Goal: Information Seeking & Learning: Learn about a topic

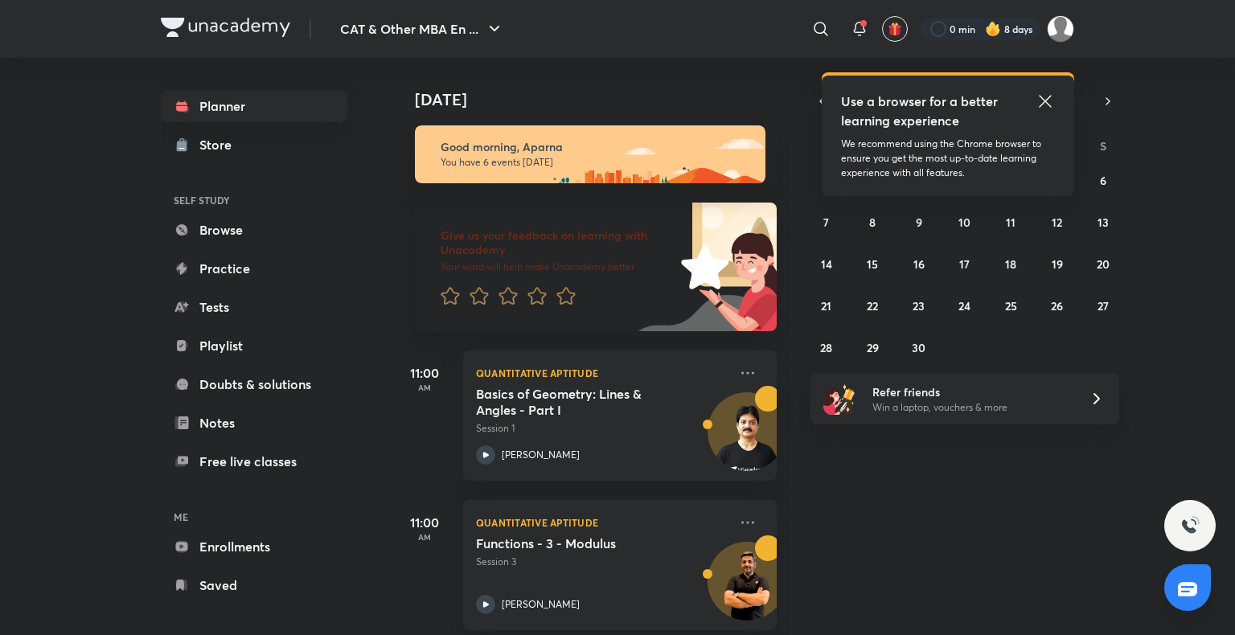
click at [1054, 99] on icon at bounding box center [1045, 101] width 19 height 19
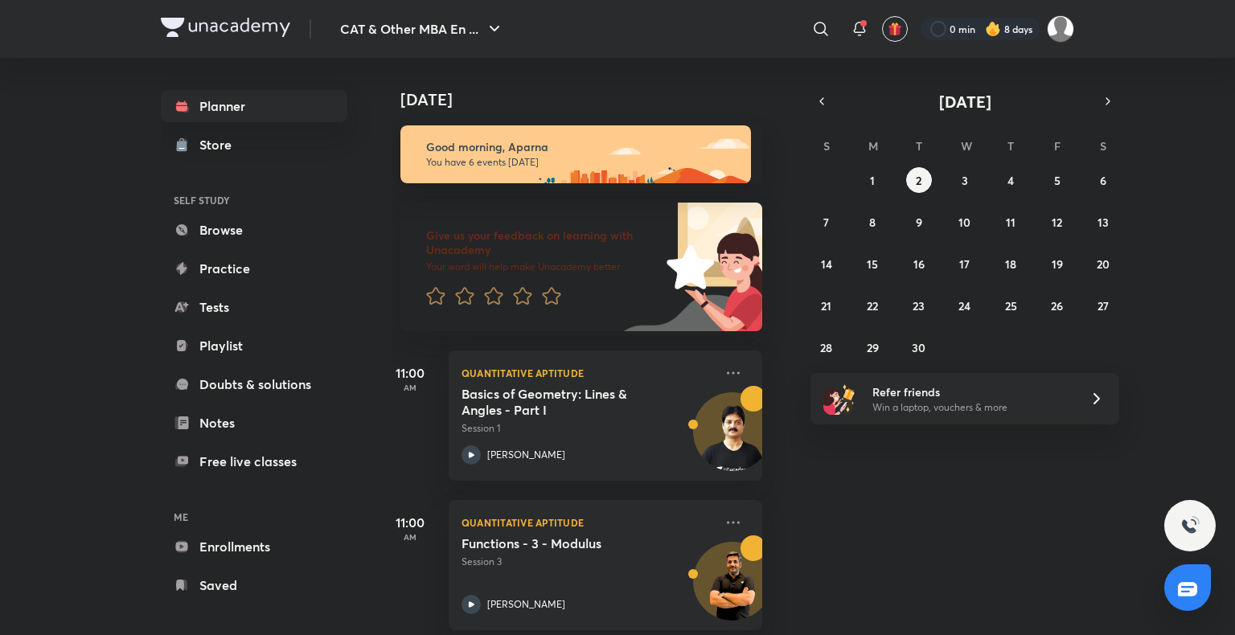
scroll to position [364, 14]
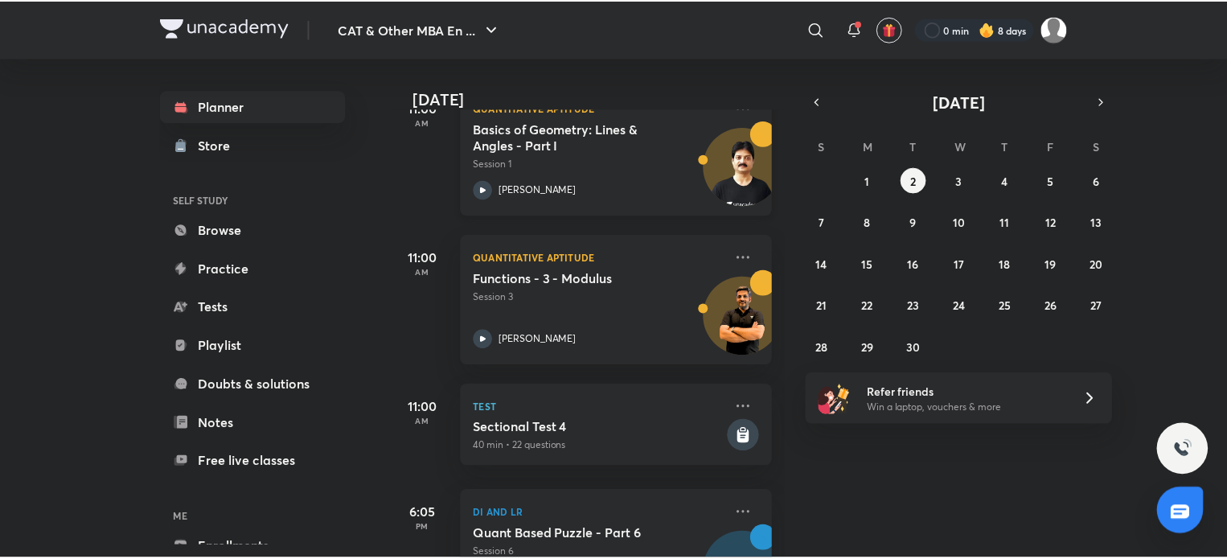
scroll to position [344, 0]
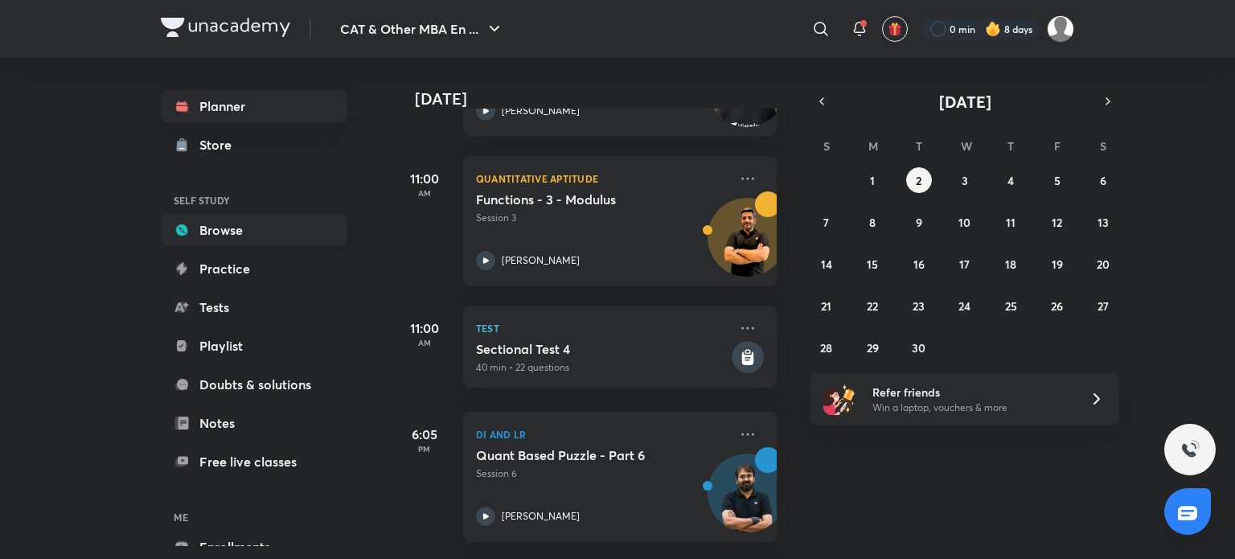
click at [257, 235] on link "Browse" at bounding box center [254, 230] width 187 height 32
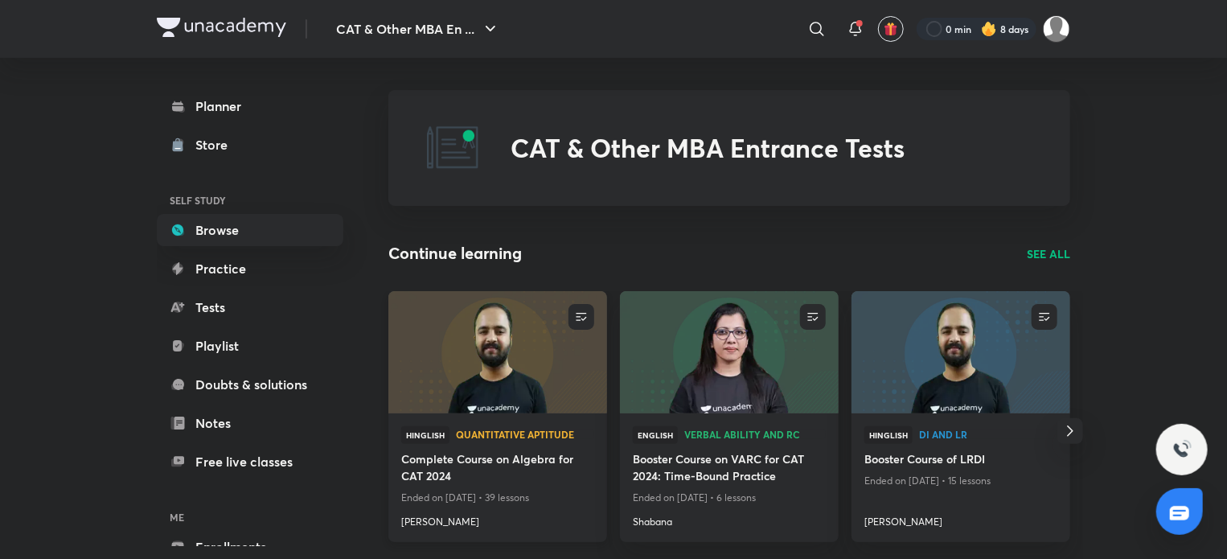
click at [476, 352] on img at bounding box center [497, 352] width 223 height 125
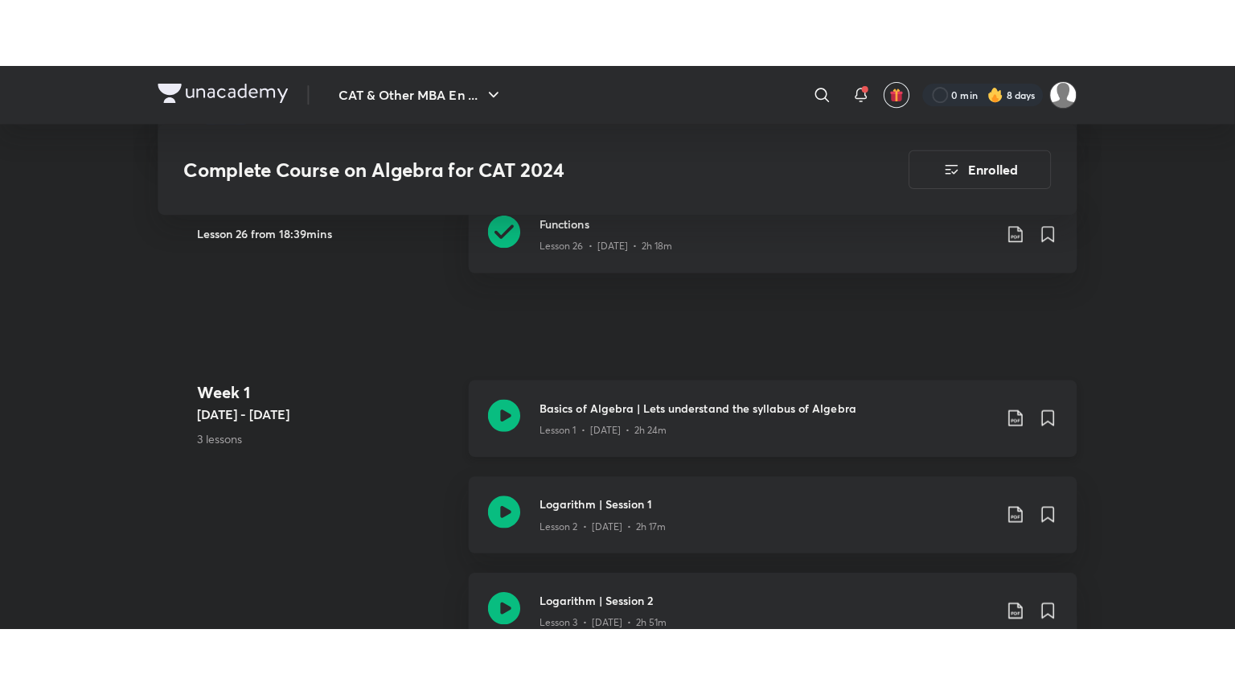
scroll to position [449, 0]
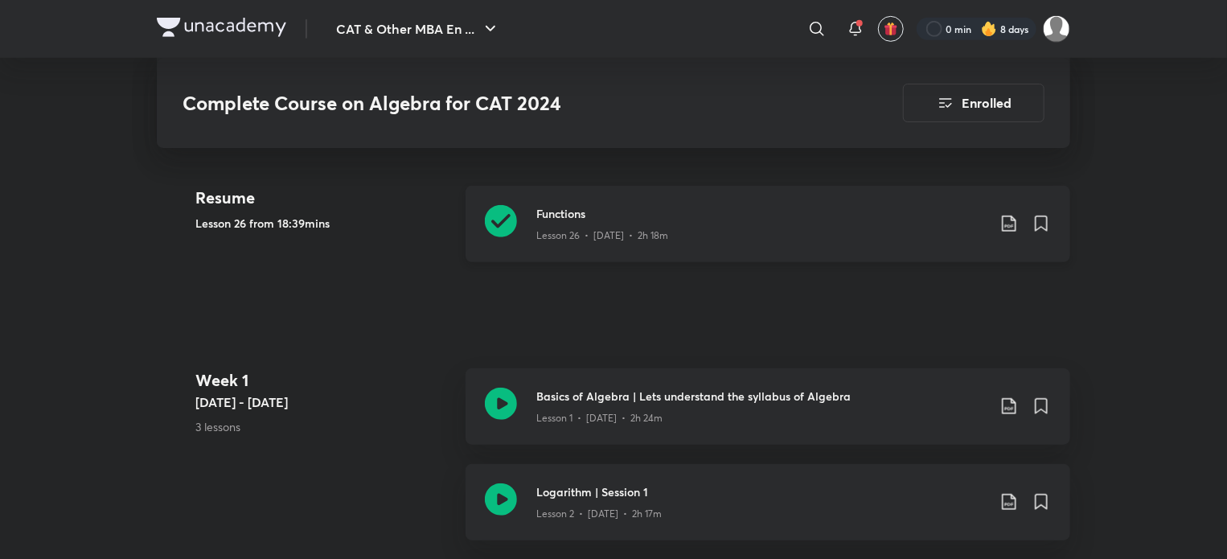
click at [495, 220] on icon at bounding box center [501, 221] width 32 height 32
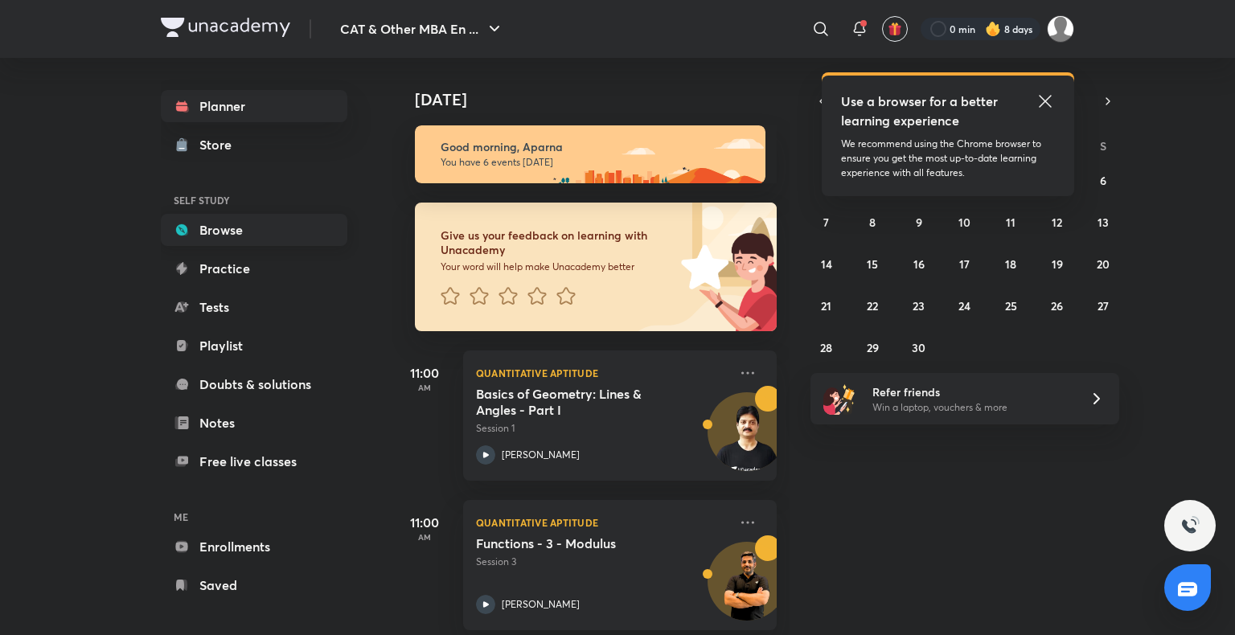
click at [269, 234] on link "Browse" at bounding box center [254, 230] width 187 height 32
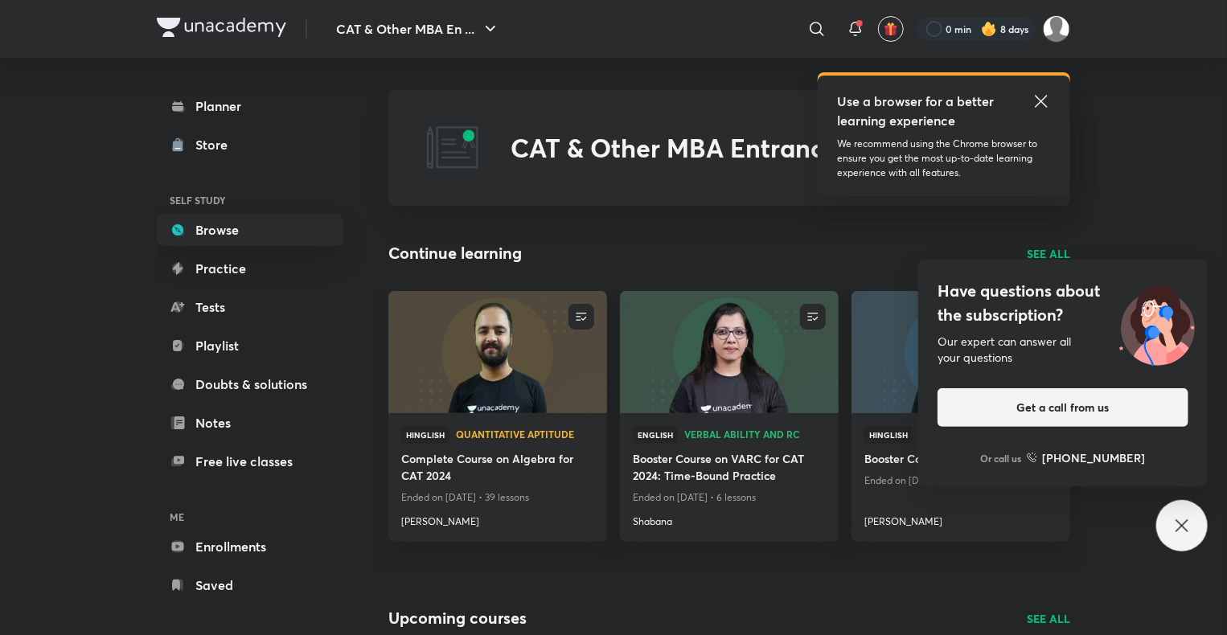
click at [1186, 532] on icon at bounding box center [1182, 525] width 19 height 19
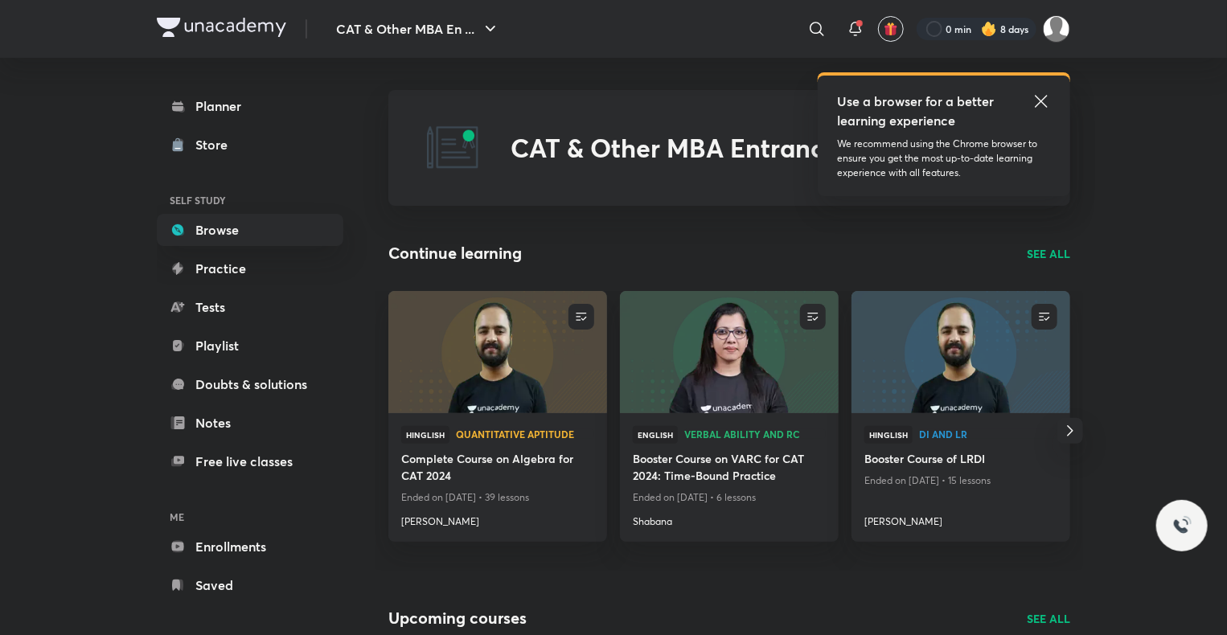
click at [1049, 257] on p "SEE ALL" at bounding box center [1048, 253] width 43 height 17
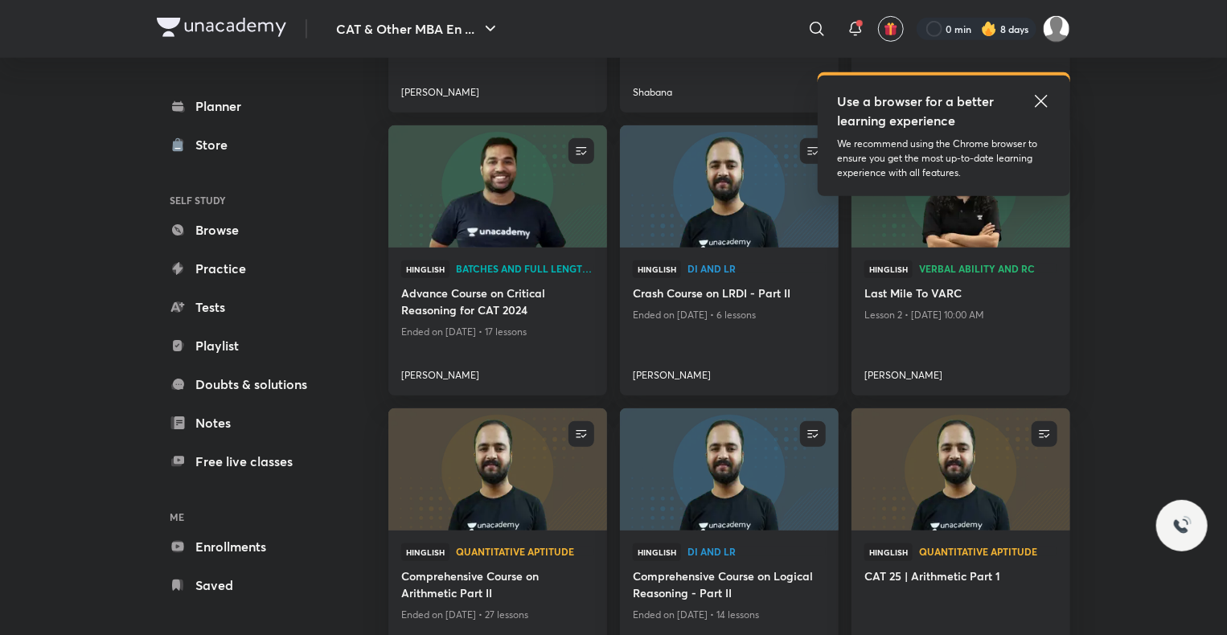
scroll to position [453, 0]
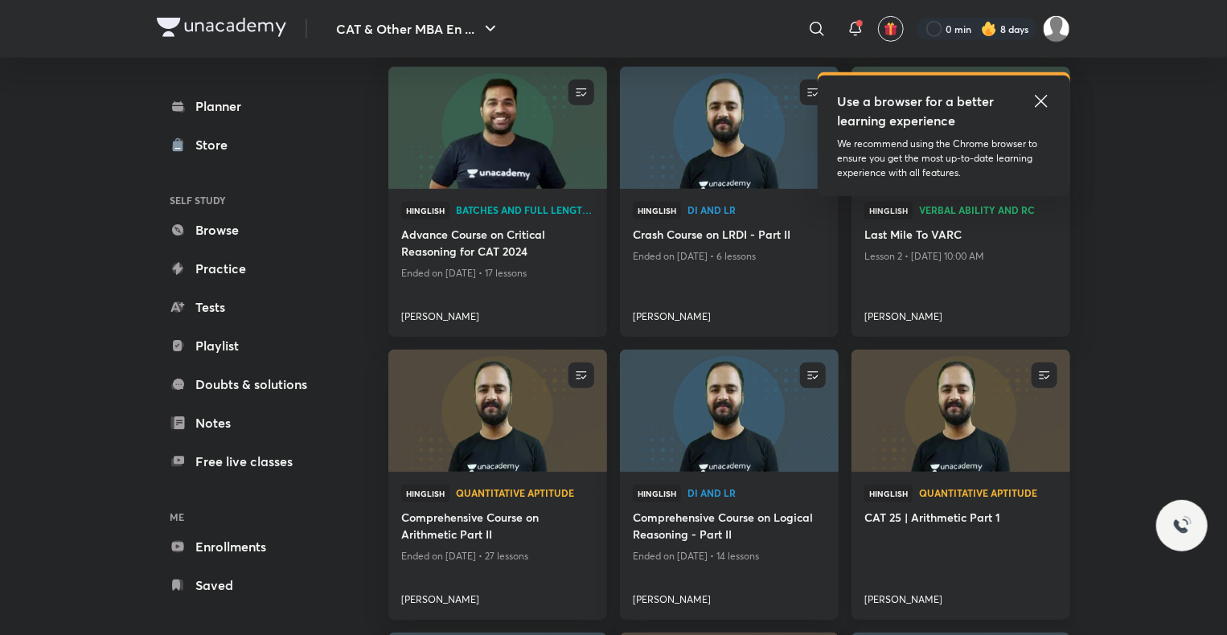
click at [917, 384] on img at bounding box center [960, 411] width 223 height 125
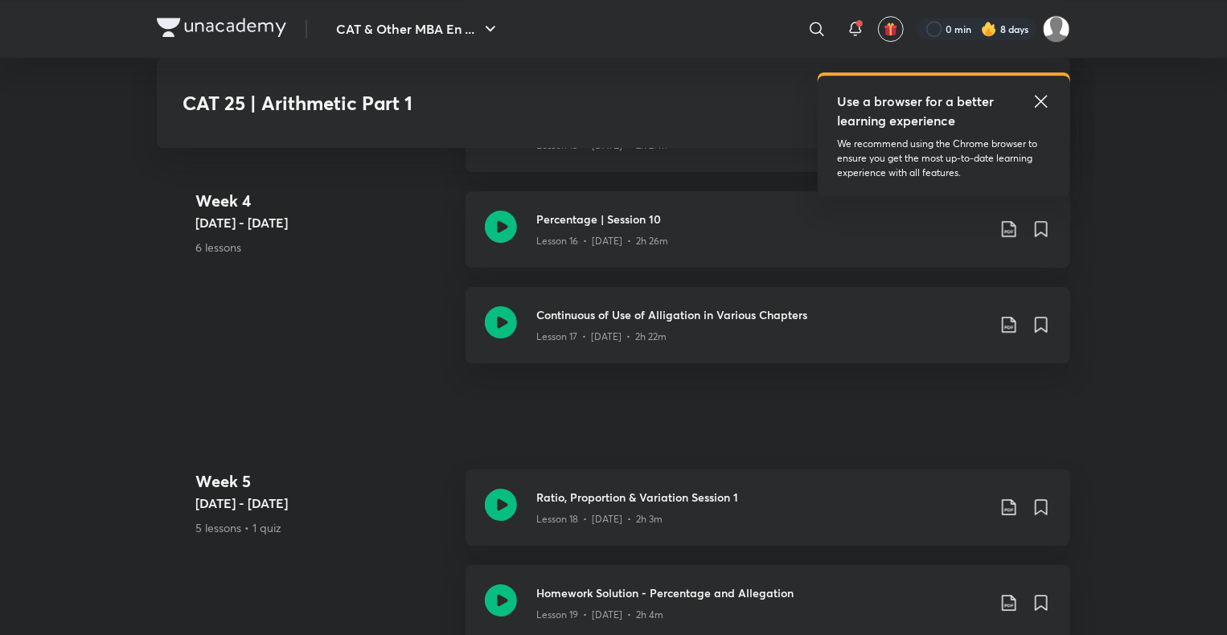
scroll to position [2563, 0]
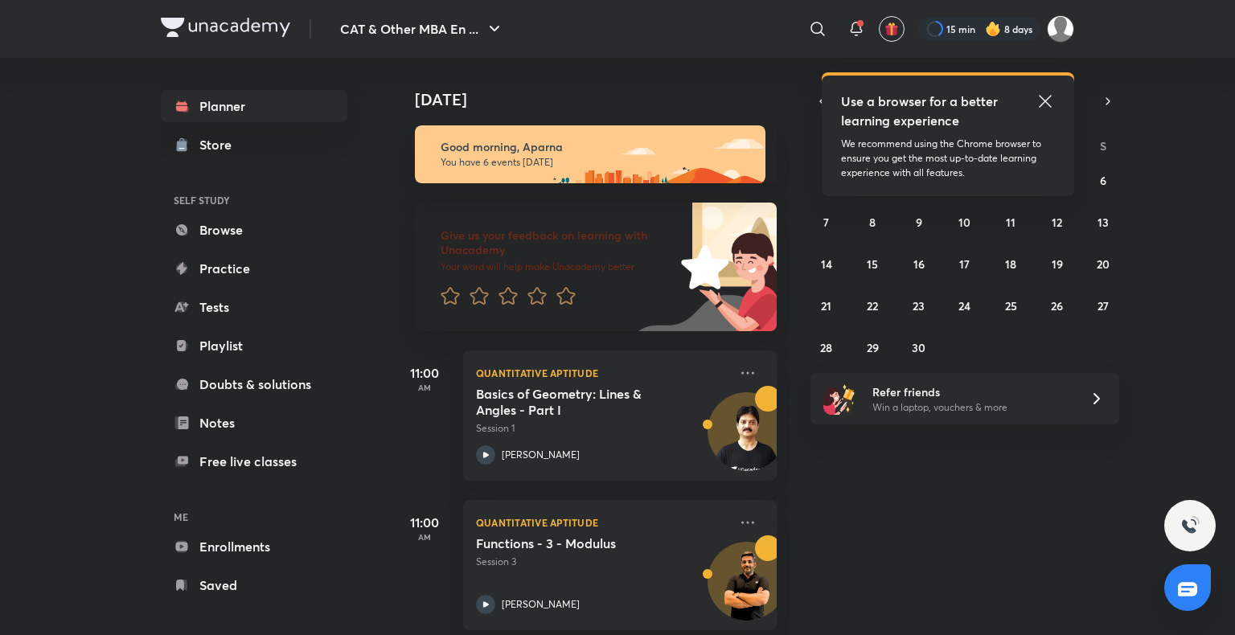
click at [996, 24] on img at bounding box center [993, 29] width 16 height 16
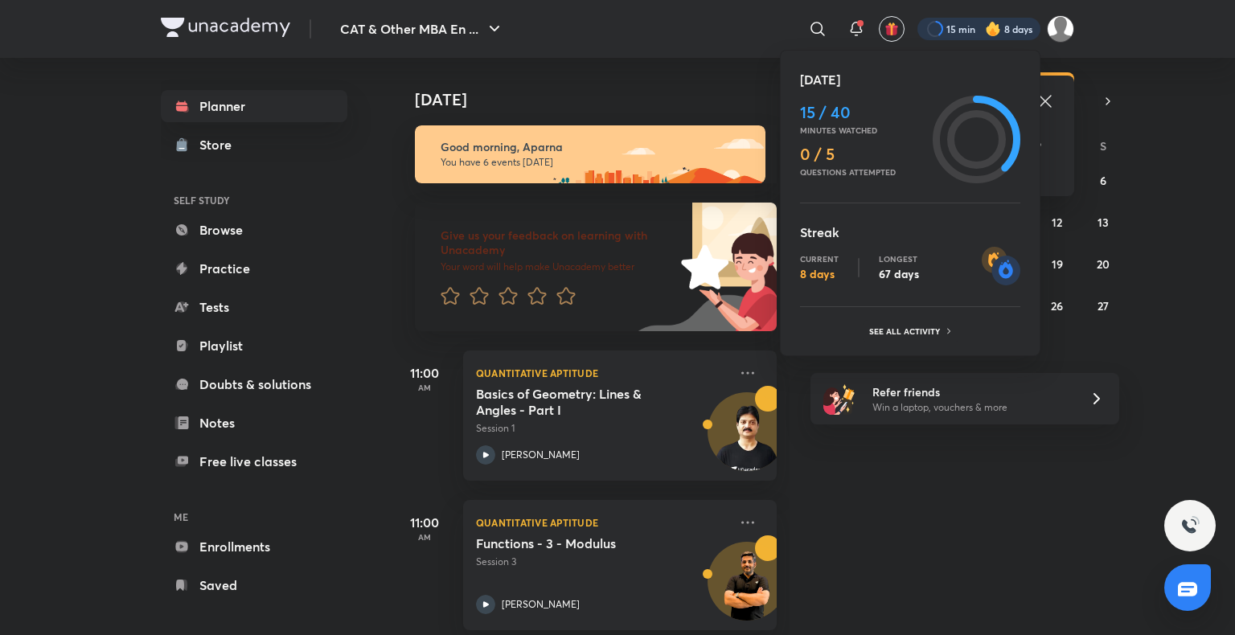
click at [851, 31] on div at bounding box center [617, 317] width 1235 height 635
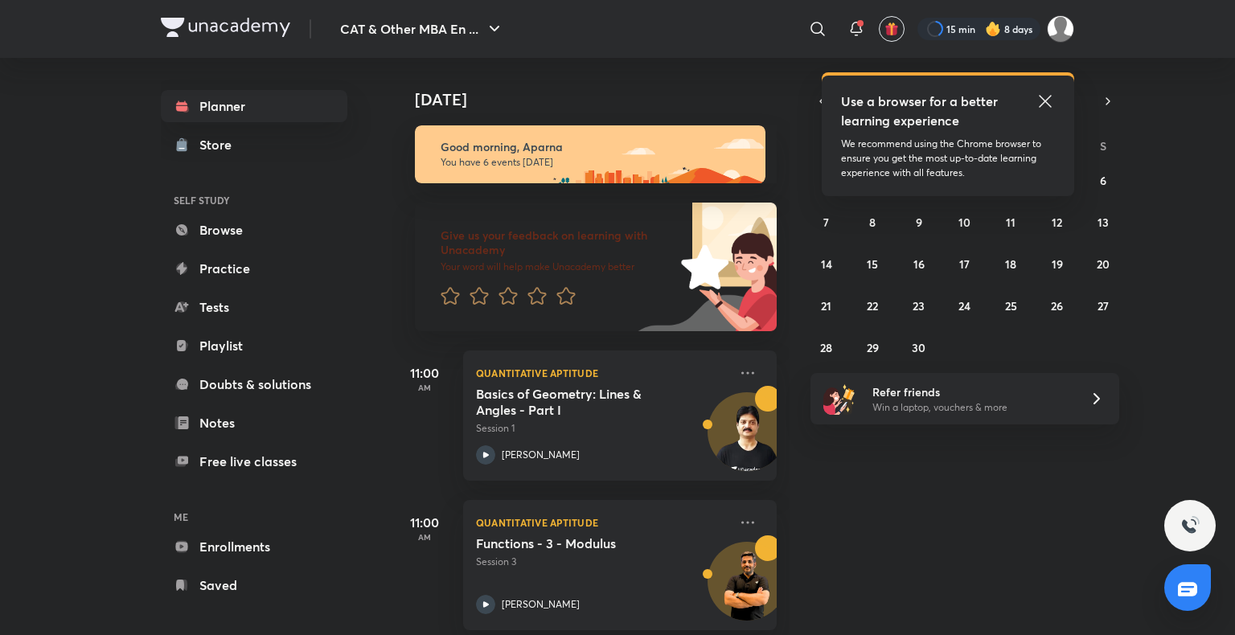
click at [848, 44] on div "​ Use a browser for a better learning experience We recommend using the Chrome …" at bounding box center [806, 29] width 536 height 39
click at [860, 31] on icon at bounding box center [856, 28] width 19 height 19
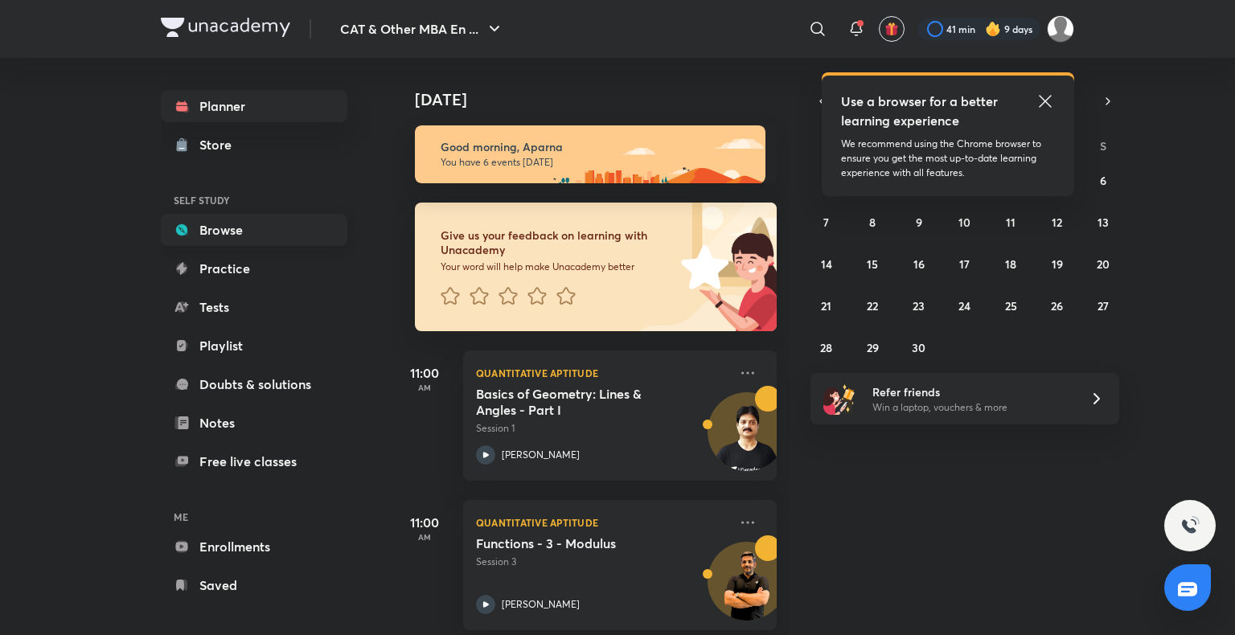
click at [230, 214] on link "Browse" at bounding box center [254, 230] width 187 height 32
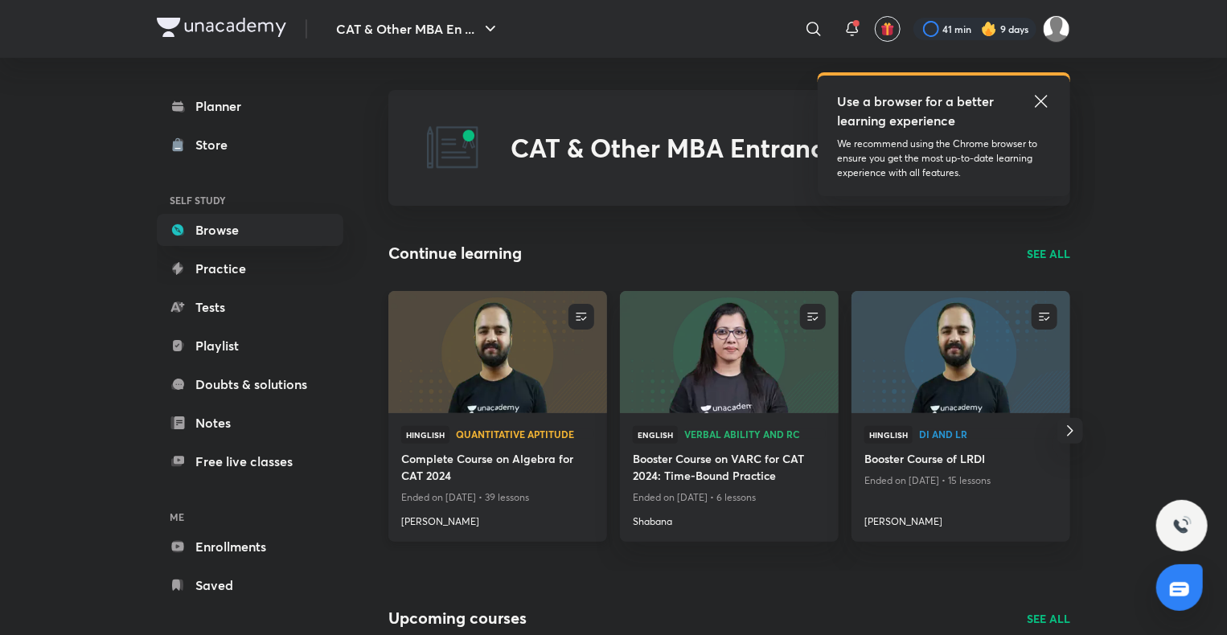
click at [544, 359] on img at bounding box center [497, 352] width 223 height 125
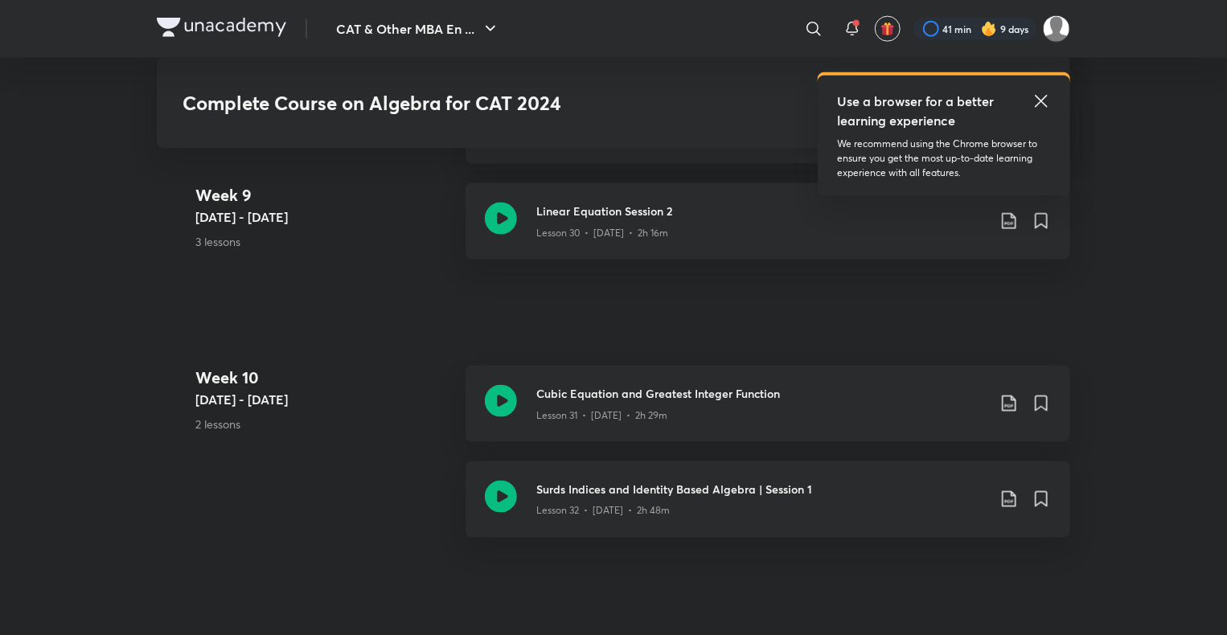
scroll to position [4107, 0]
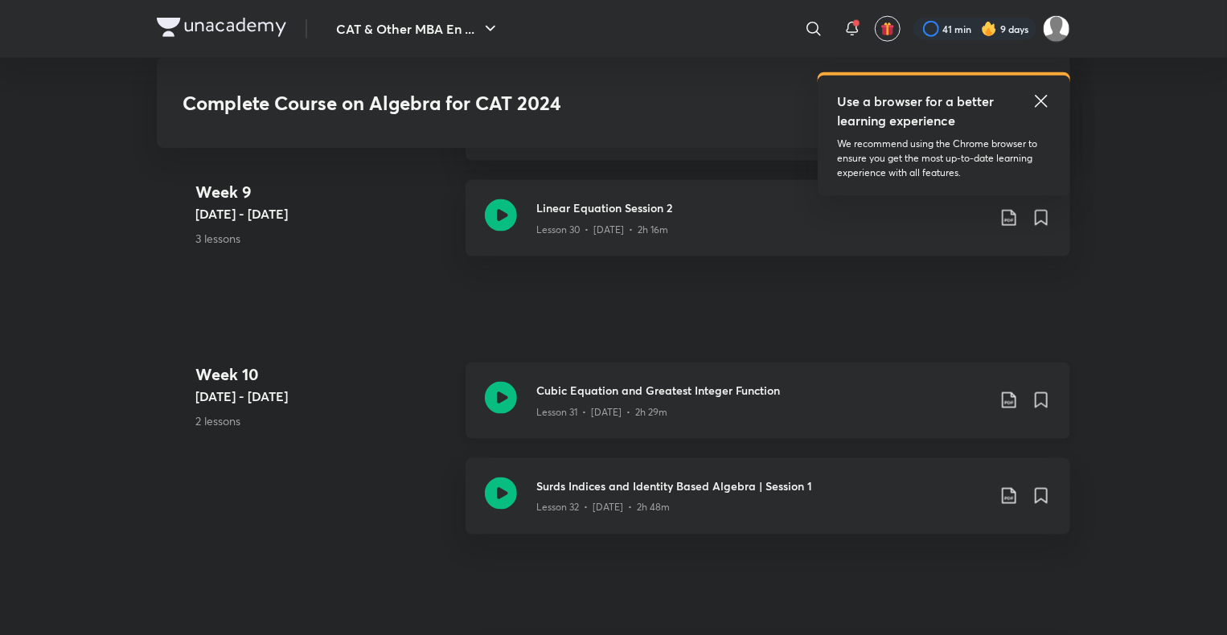
click at [495, 400] on icon at bounding box center [501, 398] width 32 height 32
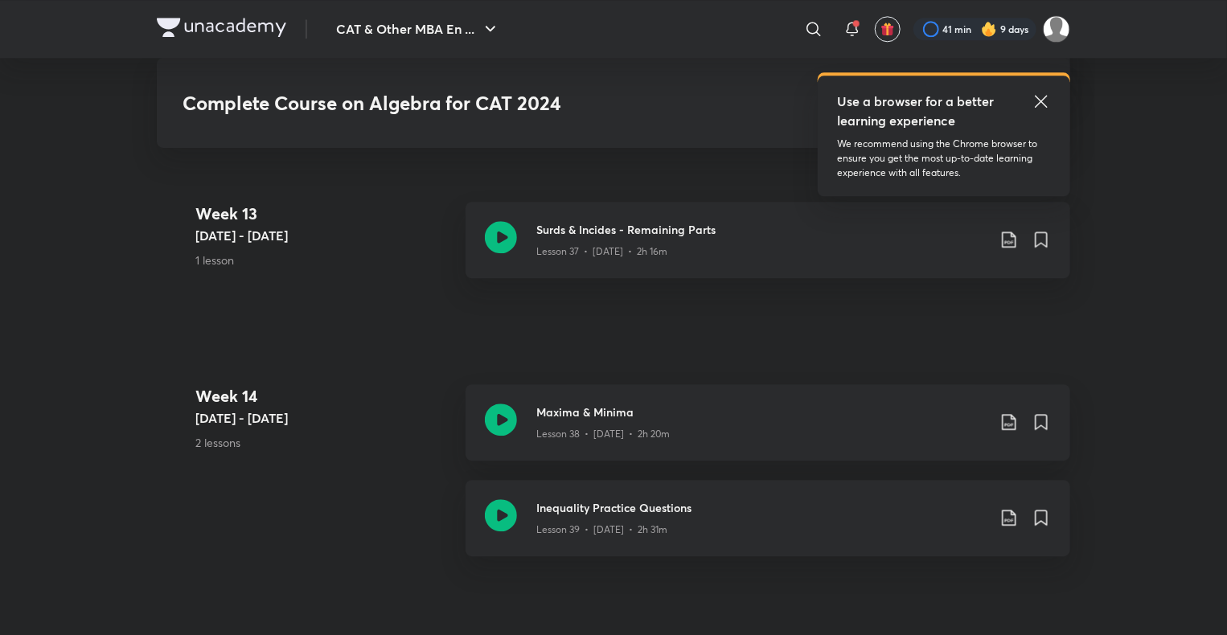
scroll to position [5105, 0]
click at [506, 503] on icon at bounding box center [501, 515] width 32 height 32
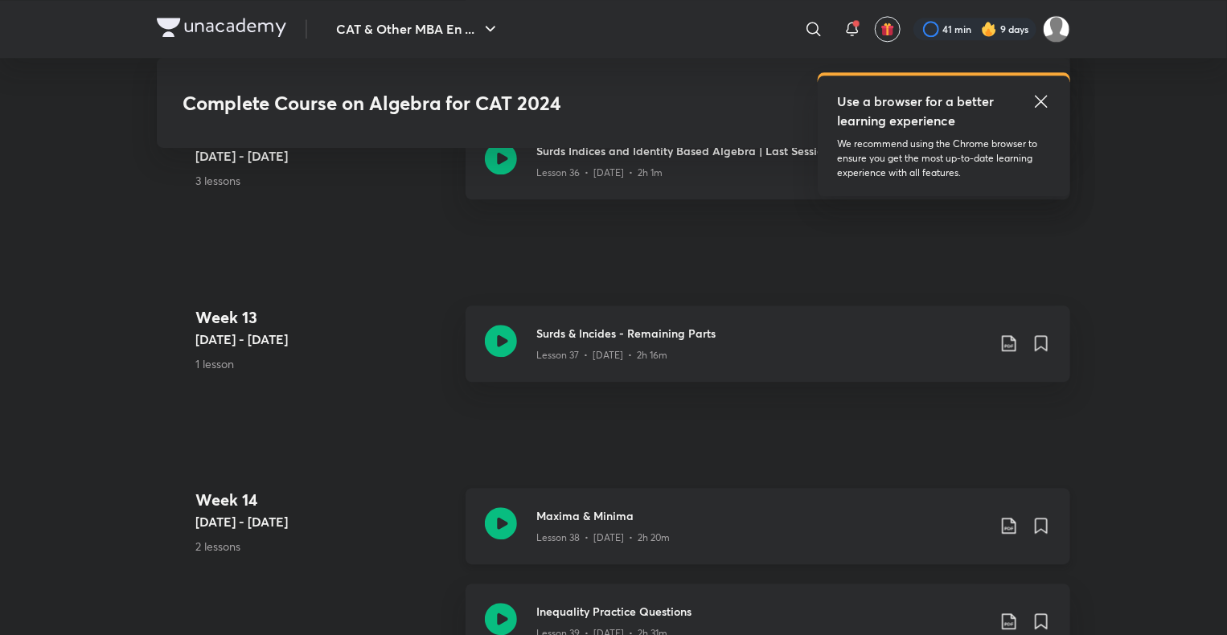
scroll to position [5055, 0]
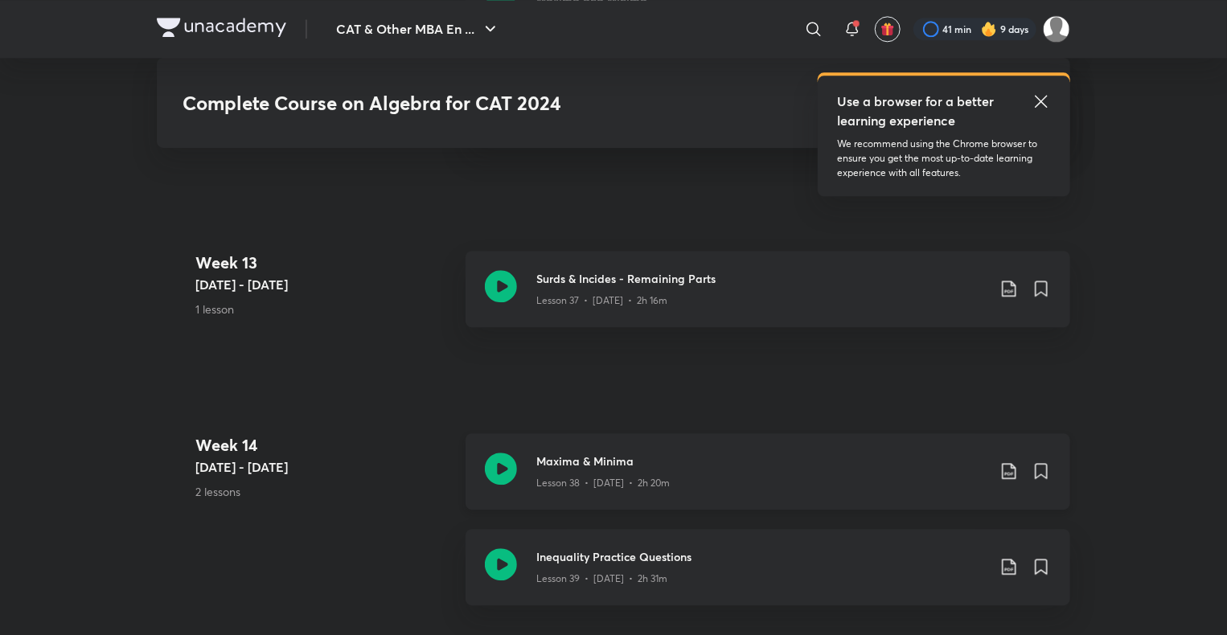
click at [507, 459] on icon at bounding box center [501, 469] width 32 height 32
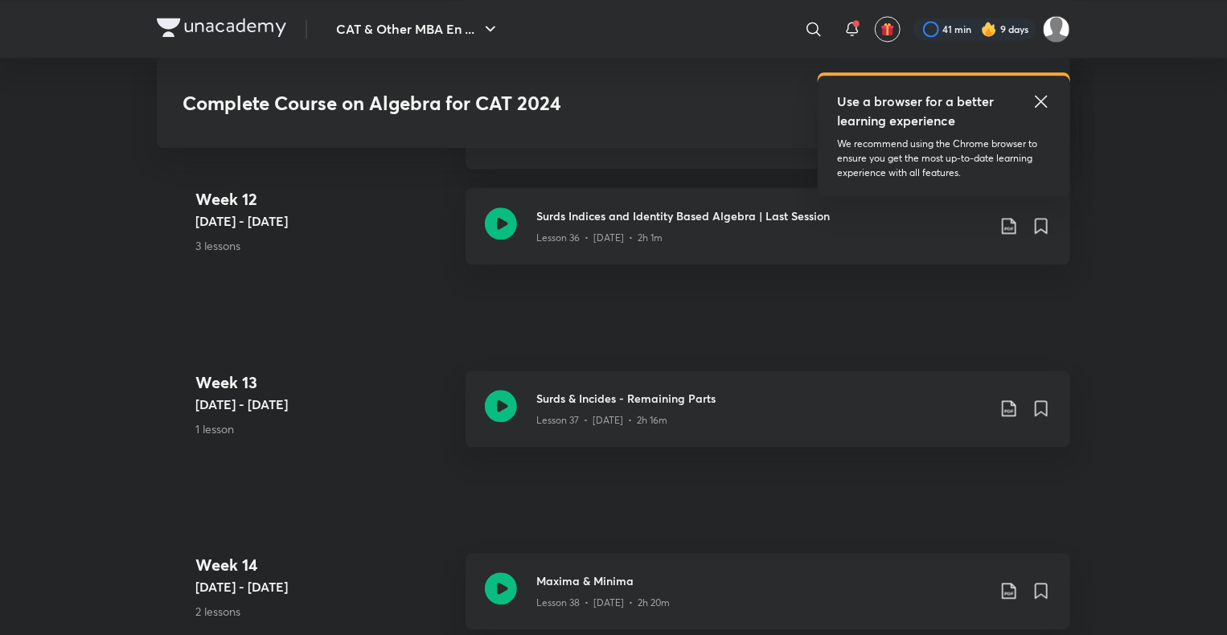
scroll to position [4931, 0]
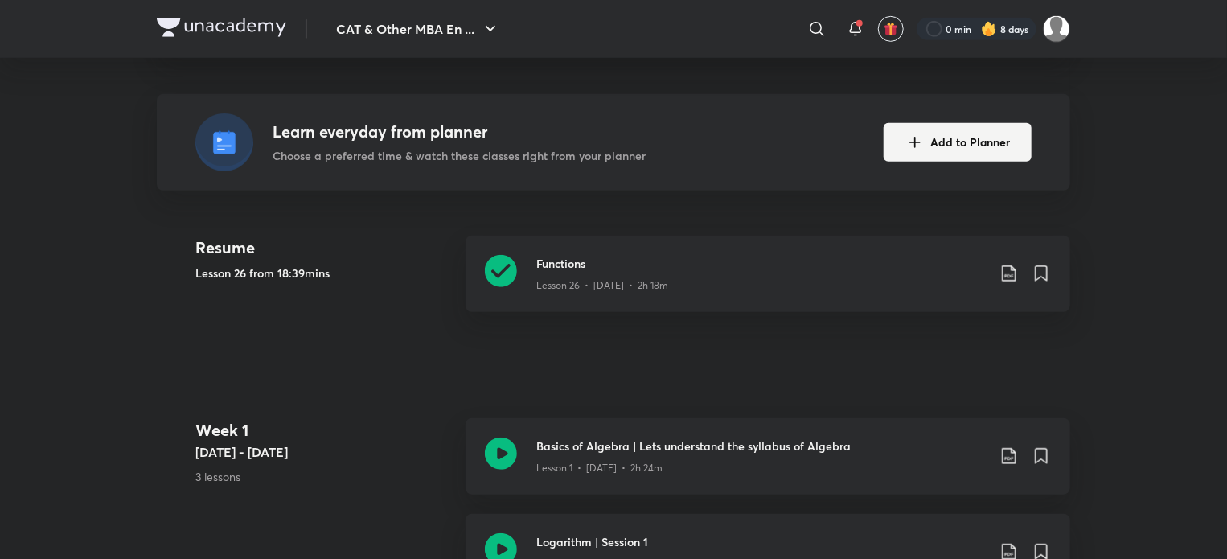
scroll to position [42, 0]
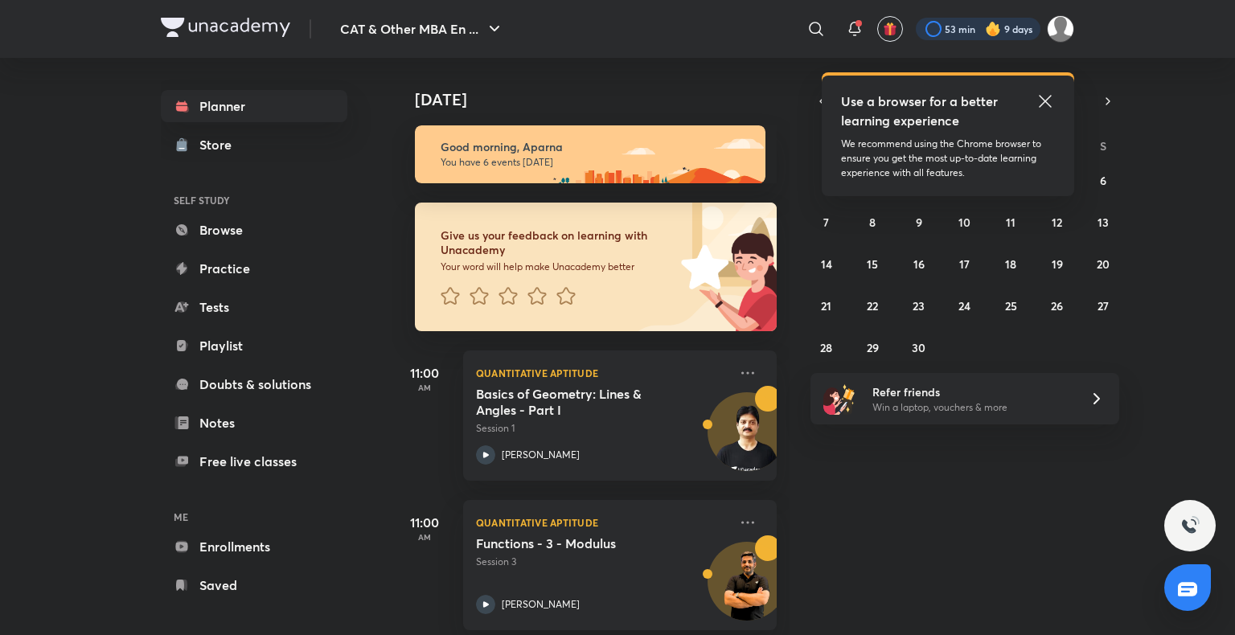
click at [1003, 24] on div at bounding box center [978, 29] width 125 height 23
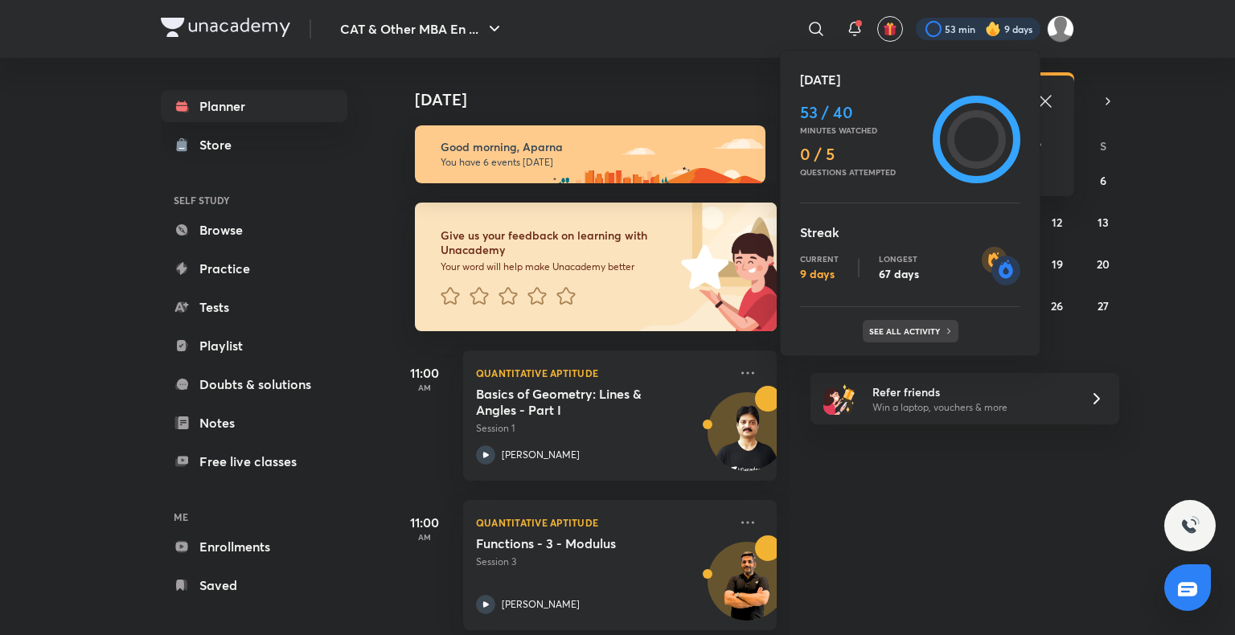
click at [889, 327] on p "See all activity" at bounding box center [906, 332] width 75 height 10
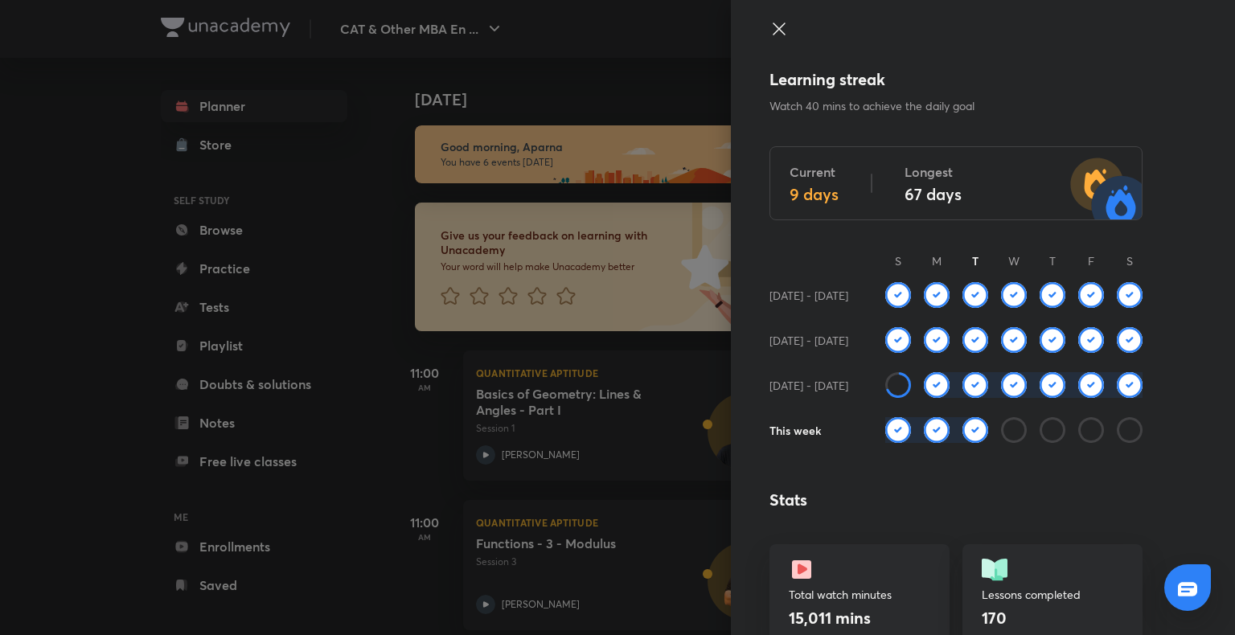
click at [150, 279] on div at bounding box center [617, 317] width 1235 height 635
